Goal: Information Seeking & Learning: Learn about a topic

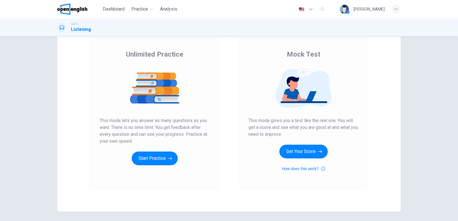
scroll to position [27, 0]
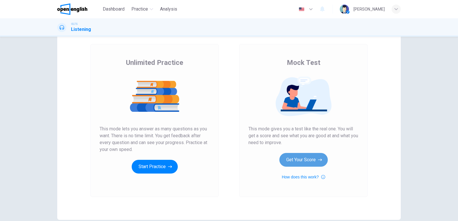
click at [295, 159] on button "Get Your Score" at bounding box center [303, 160] width 48 height 14
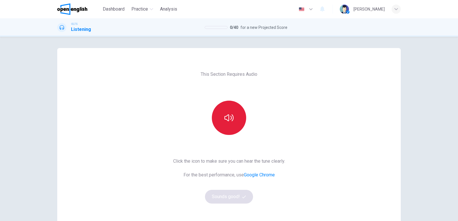
click at [231, 120] on icon "button" at bounding box center [228, 117] width 9 height 7
click at [231, 198] on button "Sounds good!" at bounding box center [229, 197] width 48 height 14
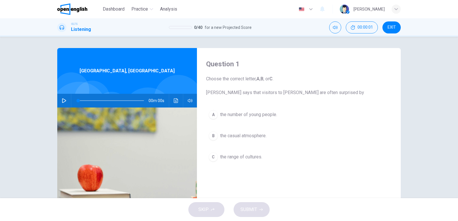
click at [62, 101] on icon "button" at bounding box center [64, 100] width 5 height 5
type input "*"
click at [65, 100] on button "button" at bounding box center [63, 101] width 9 height 14
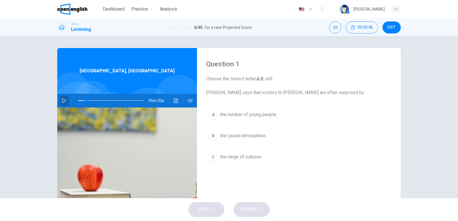
click at [65, 100] on button "button" at bounding box center [63, 101] width 9 height 14
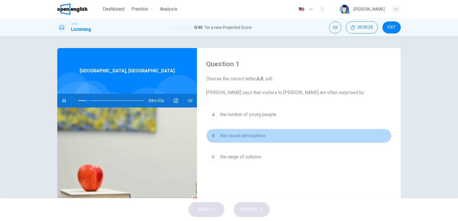
click at [211, 135] on div "B" at bounding box center [212, 135] width 9 height 9
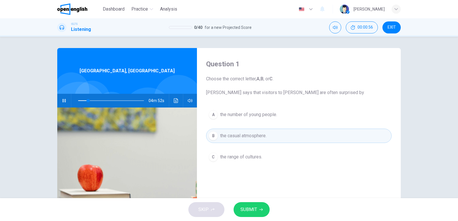
click at [256, 211] on span "SUBMIT" at bounding box center [248, 210] width 17 height 8
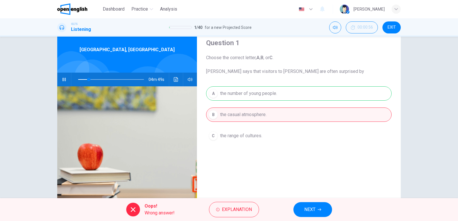
scroll to position [57, 0]
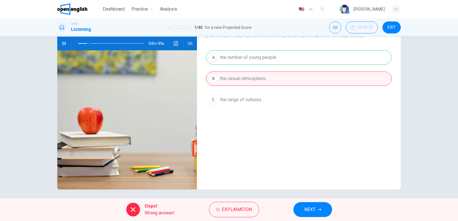
click at [226, 98] on div "A the number of young people. B the casual atmosphere. C the range of cultures." at bounding box center [298, 84] width 185 height 68
click at [212, 98] on div "A the number of young people. B the casual atmosphere. C the range of cultures." at bounding box center [298, 84] width 185 height 68
click at [139, 212] on div at bounding box center [133, 210] width 14 height 14
click at [135, 211] on icon at bounding box center [133, 209] width 7 height 7
click at [229, 101] on div "A the number of young people. B the casual atmosphere. C the range of cultures." at bounding box center [298, 84] width 185 height 68
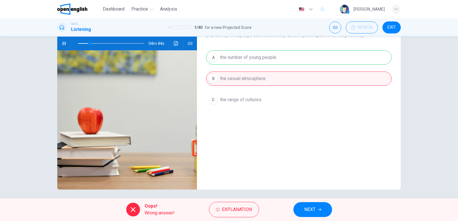
click at [306, 211] on span "NEXT" at bounding box center [309, 210] width 11 height 8
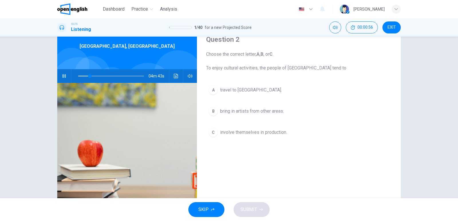
scroll to position [0, 0]
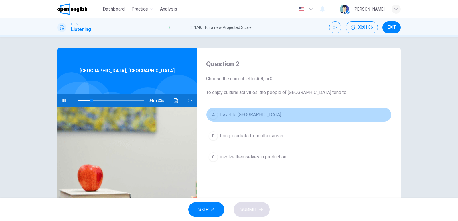
click at [245, 115] on span "travel to [GEOGRAPHIC_DATA]." at bounding box center [251, 114] width 62 height 7
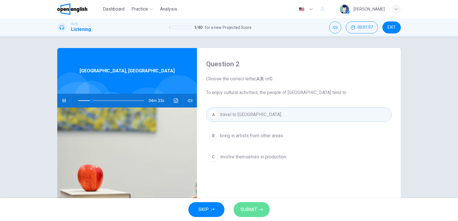
click at [246, 208] on span "SUBMIT" at bounding box center [248, 210] width 17 height 8
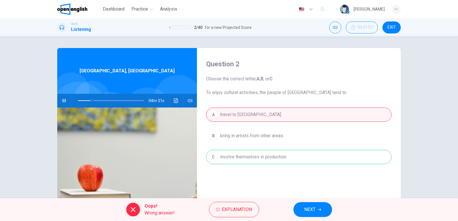
click at [311, 213] on span "NEXT" at bounding box center [309, 210] width 11 height 8
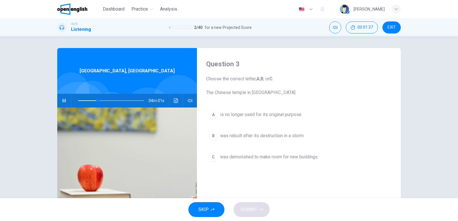
type input "**"
click at [398, 31] on button "EXIT" at bounding box center [391, 27] width 18 height 12
